Goal: Task Accomplishment & Management: Use online tool/utility

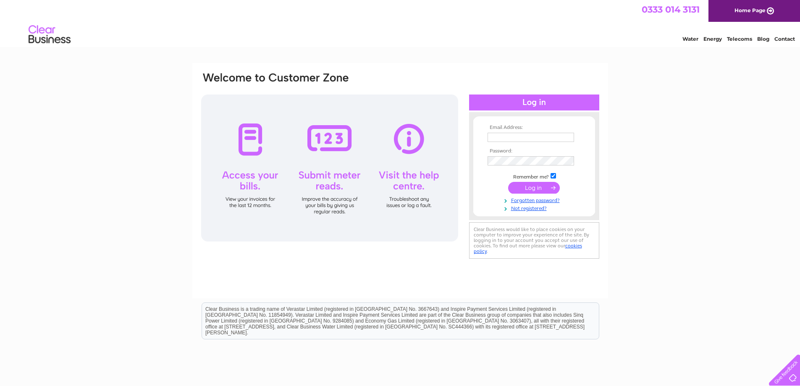
type input "[PERSON_NAME][EMAIL_ADDRESS][DOMAIN_NAME]"
click at [533, 188] on input "submit" at bounding box center [534, 188] width 52 height 12
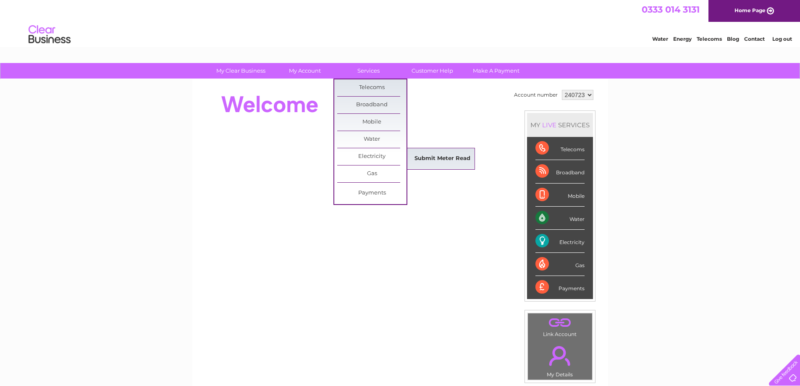
click at [447, 158] on link "Submit Meter Read" at bounding box center [442, 158] width 69 height 17
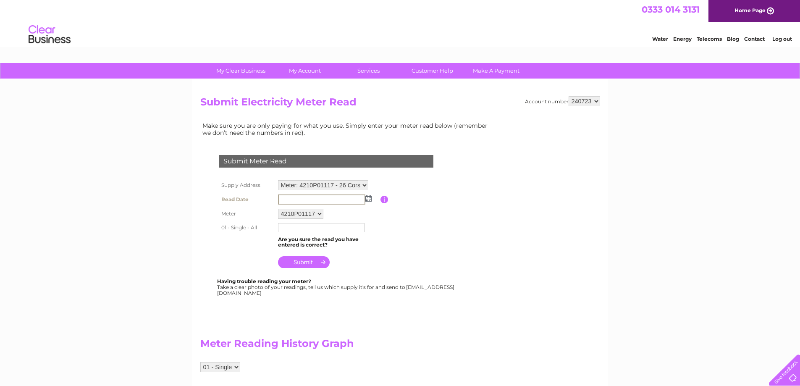
click at [296, 199] on input "text" at bounding box center [321, 199] width 87 height 10
click at [370, 198] on img at bounding box center [367, 197] width 6 height 7
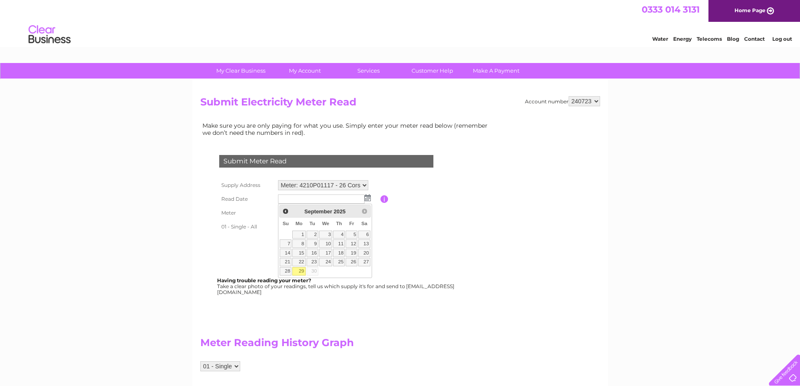
click at [303, 269] on link "29" at bounding box center [298, 271] width 13 height 8
type input "2025/09/29"
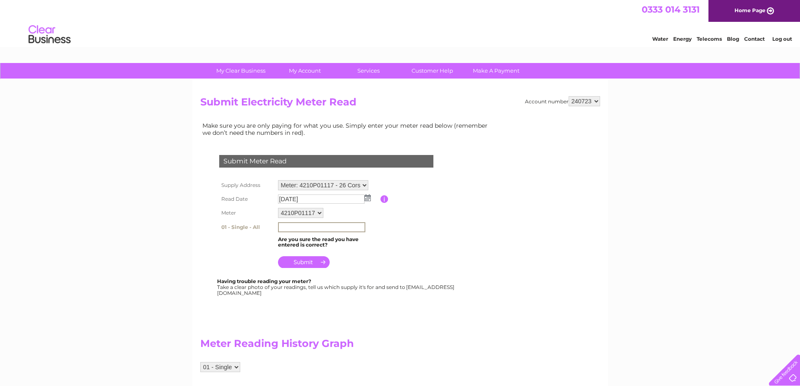
click at [292, 229] on input "text" at bounding box center [321, 227] width 87 height 10
type input "29604"
click at [299, 258] on input "submit" at bounding box center [304, 261] width 52 height 12
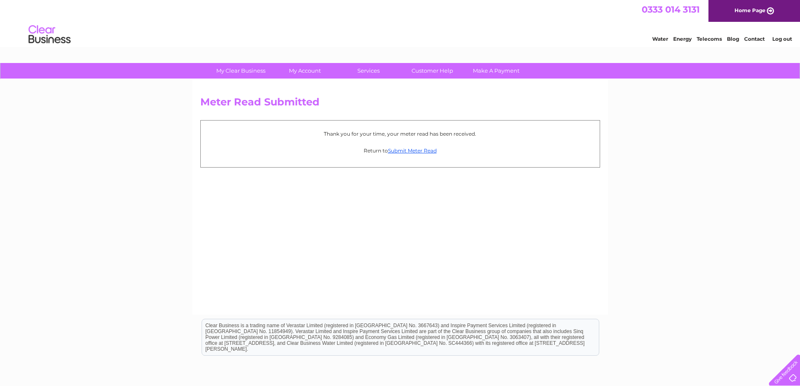
click at [778, 38] on link "Log out" at bounding box center [782, 39] width 20 height 6
